Goal: Task Accomplishment & Management: Use online tool/utility

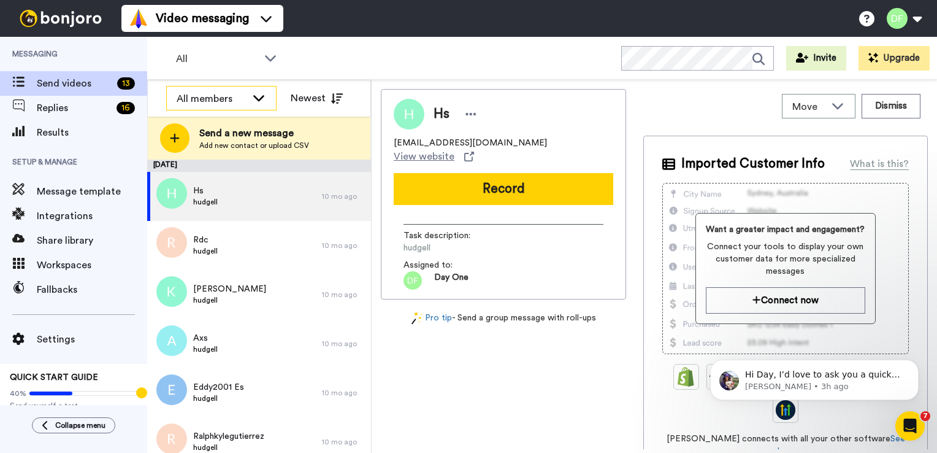
click at [254, 102] on icon at bounding box center [258, 97] width 15 height 12
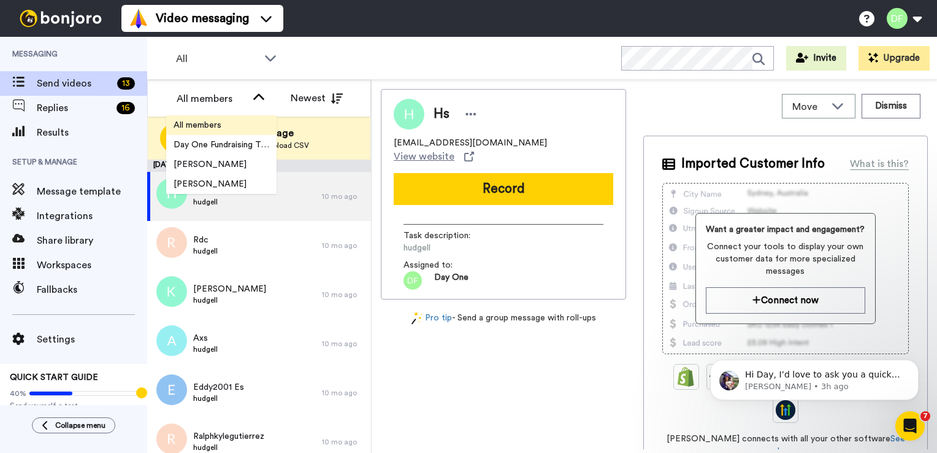
click at [208, 128] on span "All members" at bounding box center [197, 125] width 63 height 12
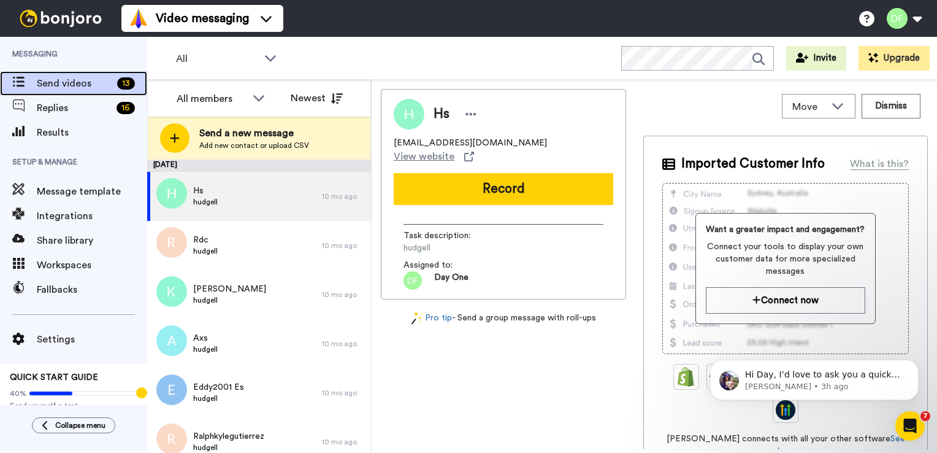
click at [79, 85] on span "Send videos" at bounding box center [74, 83] width 75 height 15
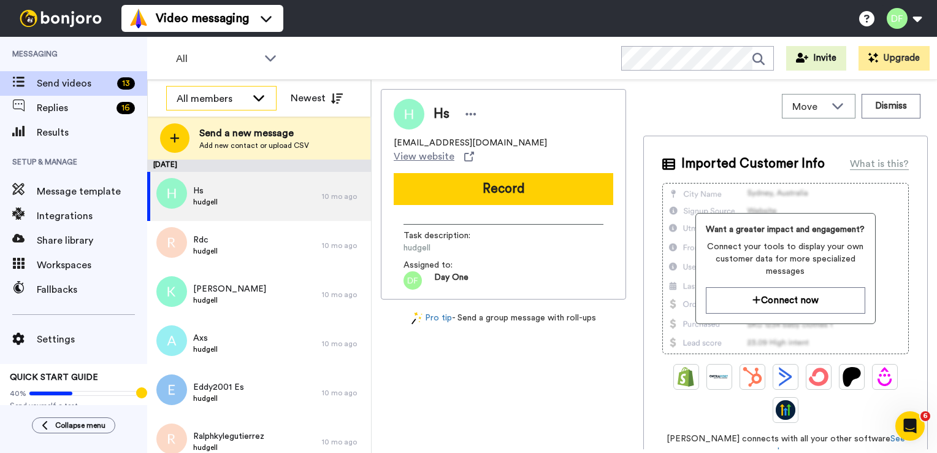
click at [253, 103] on icon at bounding box center [258, 97] width 15 height 12
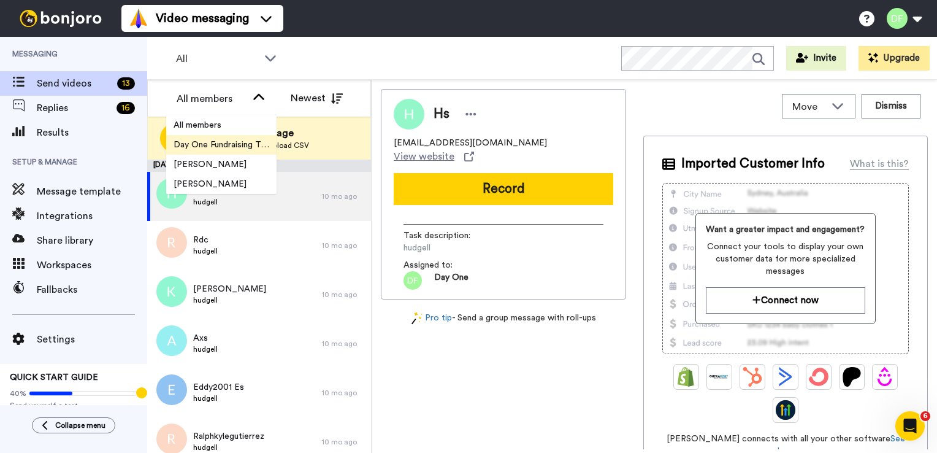
click at [245, 142] on span "Day One Fundraising Team" at bounding box center [221, 145] width 110 height 12
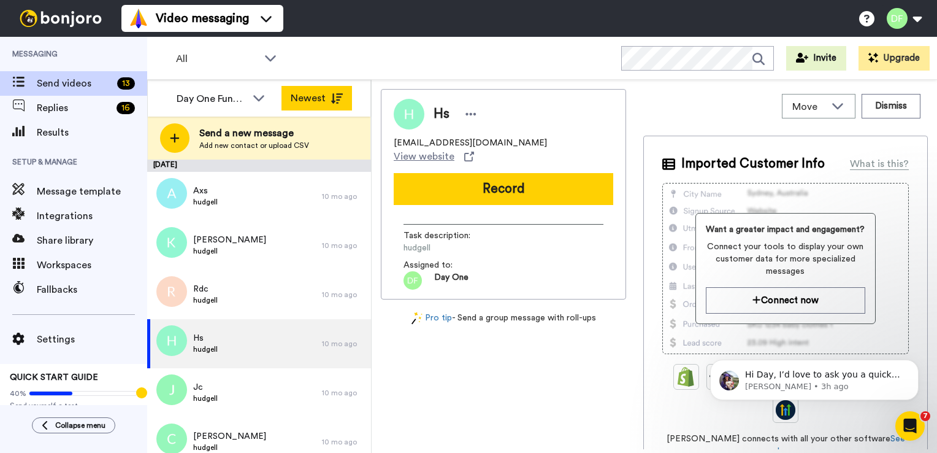
click at [340, 98] on icon at bounding box center [337, 98] width 12 height 10
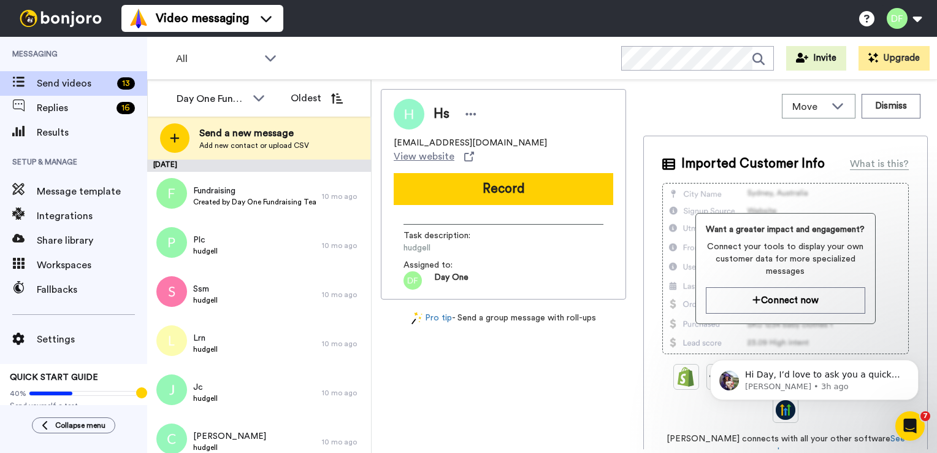
click at [340, 98] on icon at bounding box center [337, 98] width 12 height 10
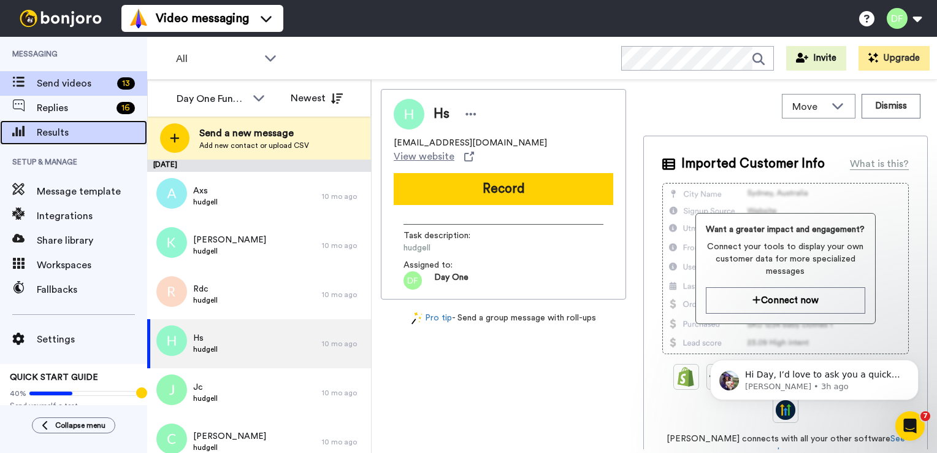
click at [65, 131] on span "Results" at bounding box center [92, 132] width 110 height 15
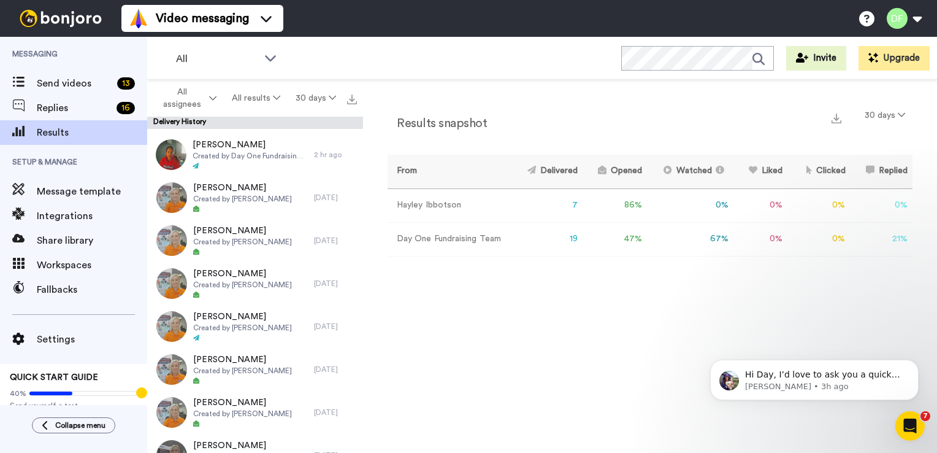
scroll to position [785, 0]
